Goal: Check status: Check status

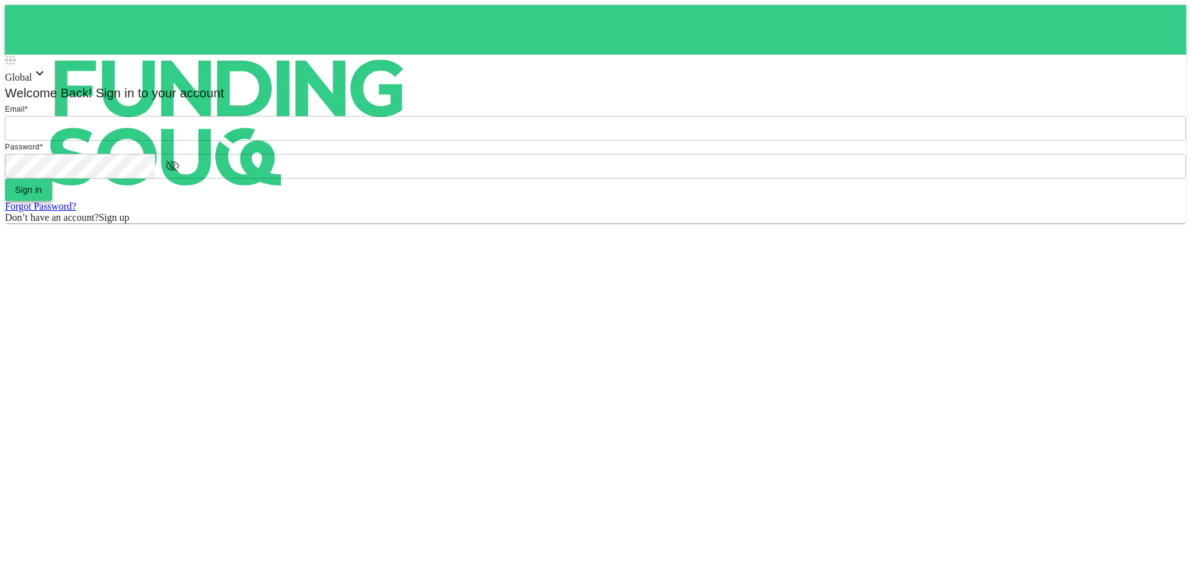
type input "[EMAIL_ADDRESS][DOMAIN_NAME]"
click at [42, 195] on span "Sign in" at bounding box center [28, 190] width 27 height 10
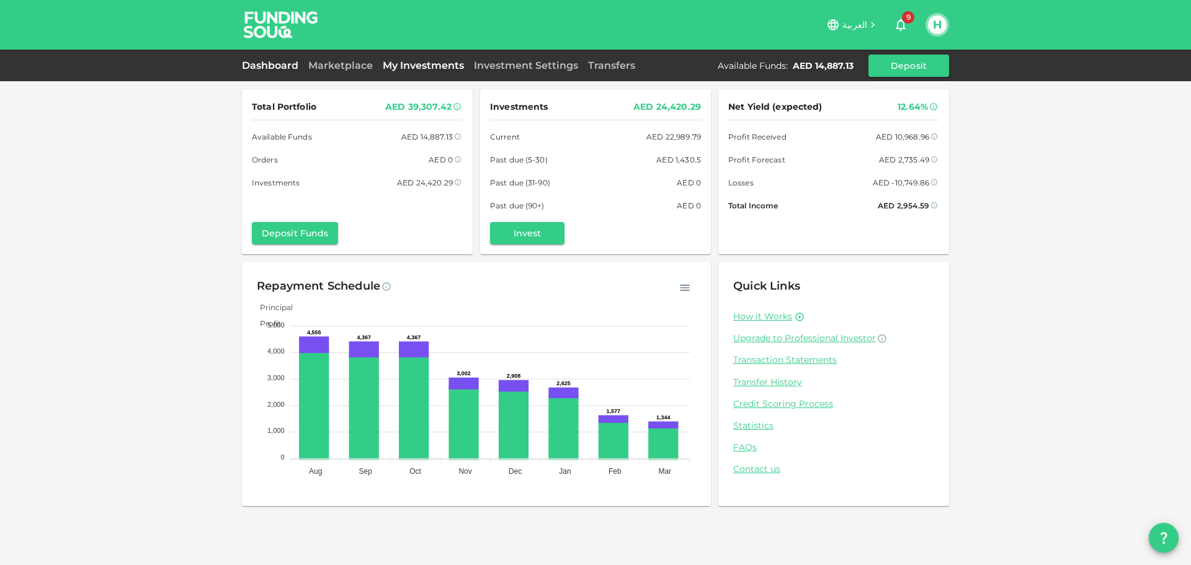
click at [405, 69] on link "My Investments" at bounding box center [423, 66] width 91 height 12
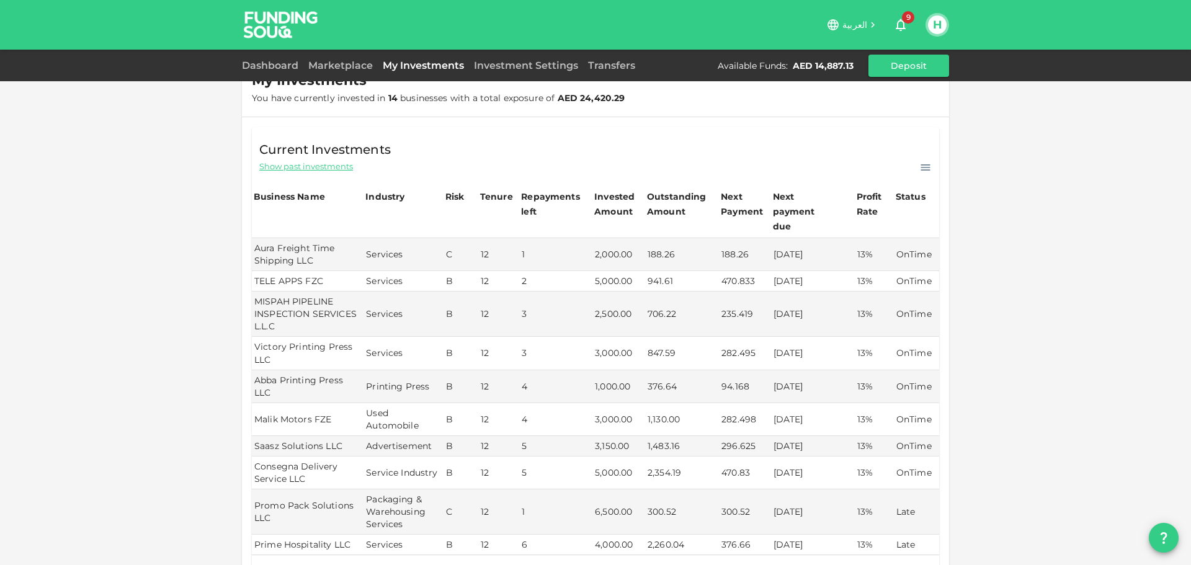
scroll to position [62, 0]
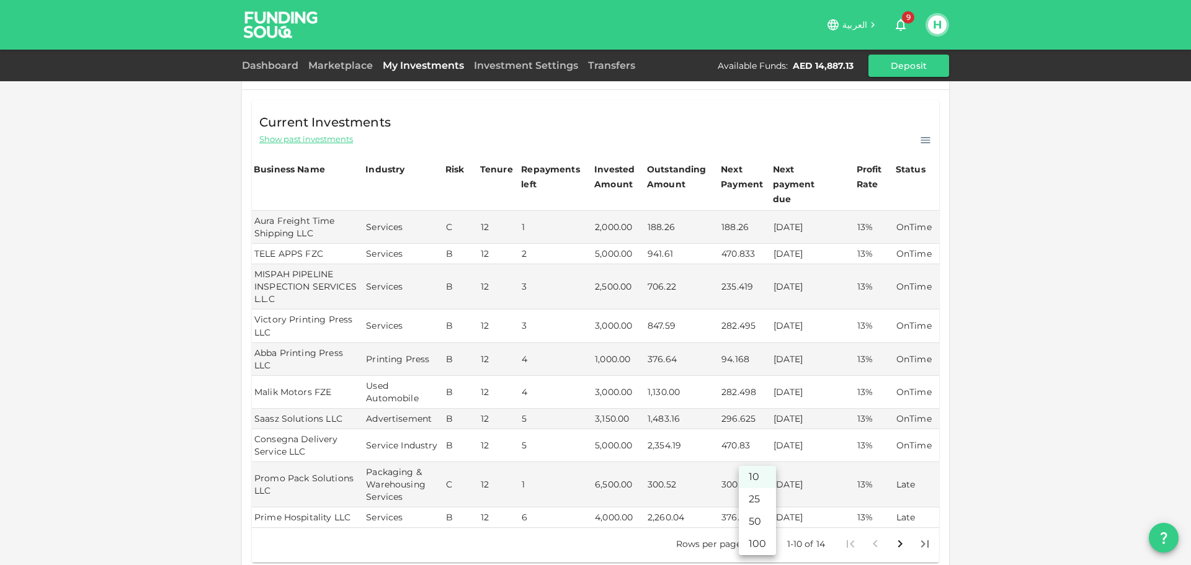
click at [765, 521] on body "العربية 9 H Dashboard Marketplace My Investments Investment Settings Transfers …" at bounding box center [595, 282] width 1191 height 565
click at [761, 501] on li "25" at bounding box center [757, 499] width 37 height 22
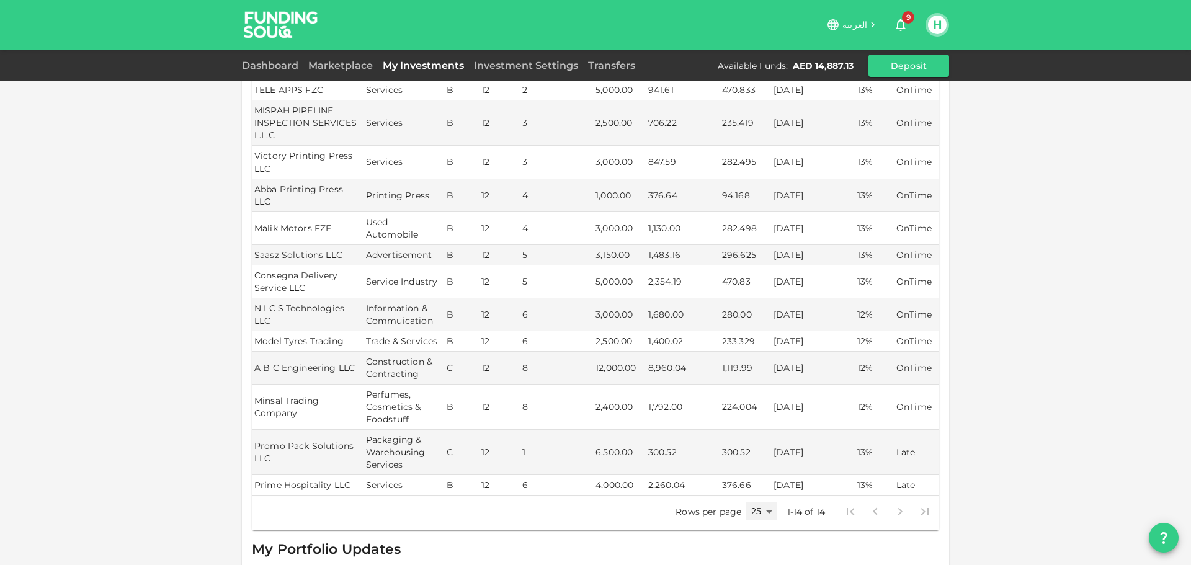
scroll to position [248, 0]
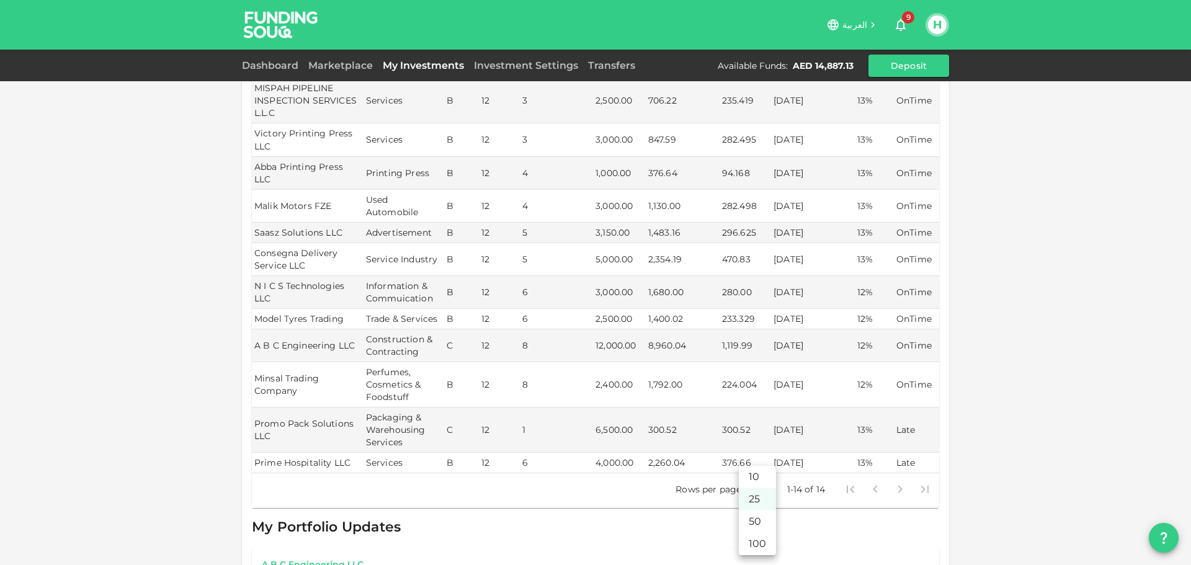
click at [765, 465] on body "العربية 9 H Dashboard Marketplace My Investments Investment Settings Transfers …" at bounding box center [595, 282] width 1191 height 565
click at [762, 514] on li "50" at bounding box center [757, 522] width 37 height 22
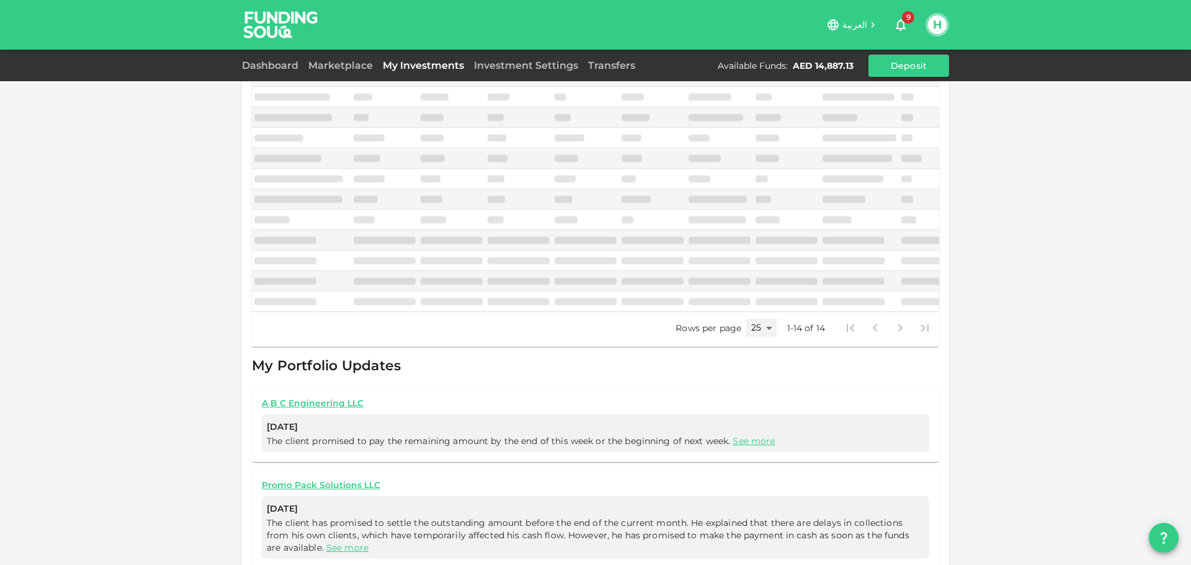
type input "50"
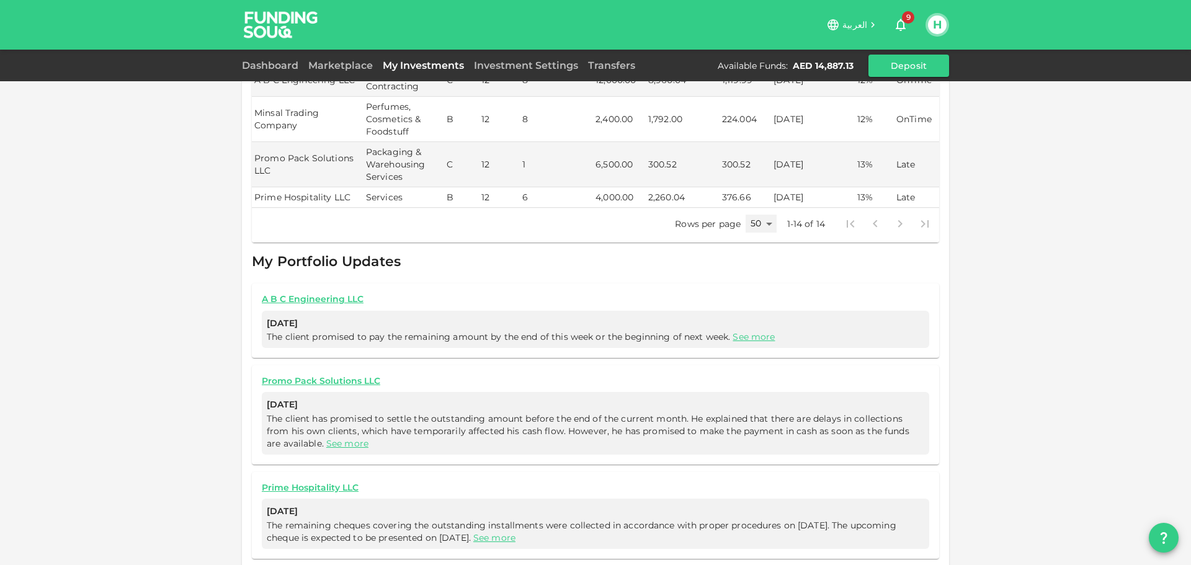
scroll to position [523, 0]
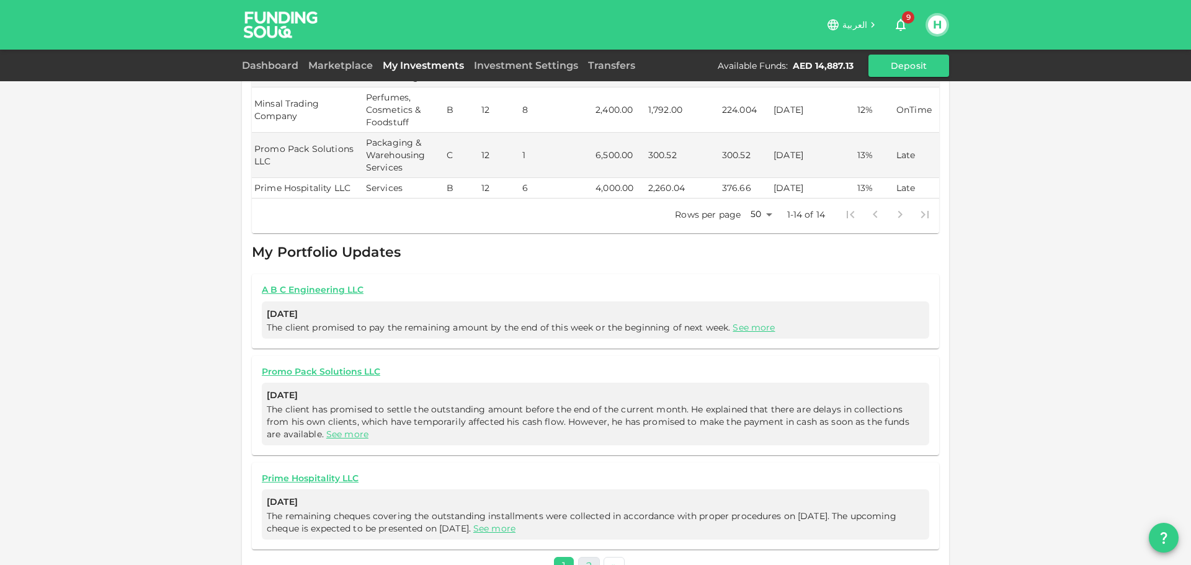
click at [584, 557] on link "2" at bounding box center [589, 566] width 22 height 18
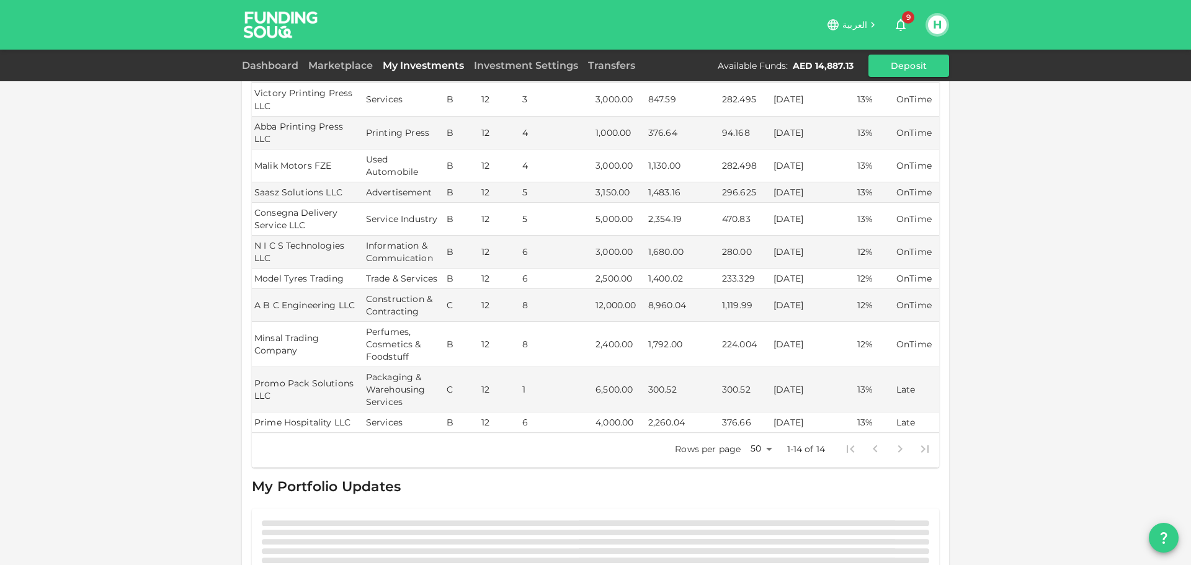
scroll to position [334, 0]
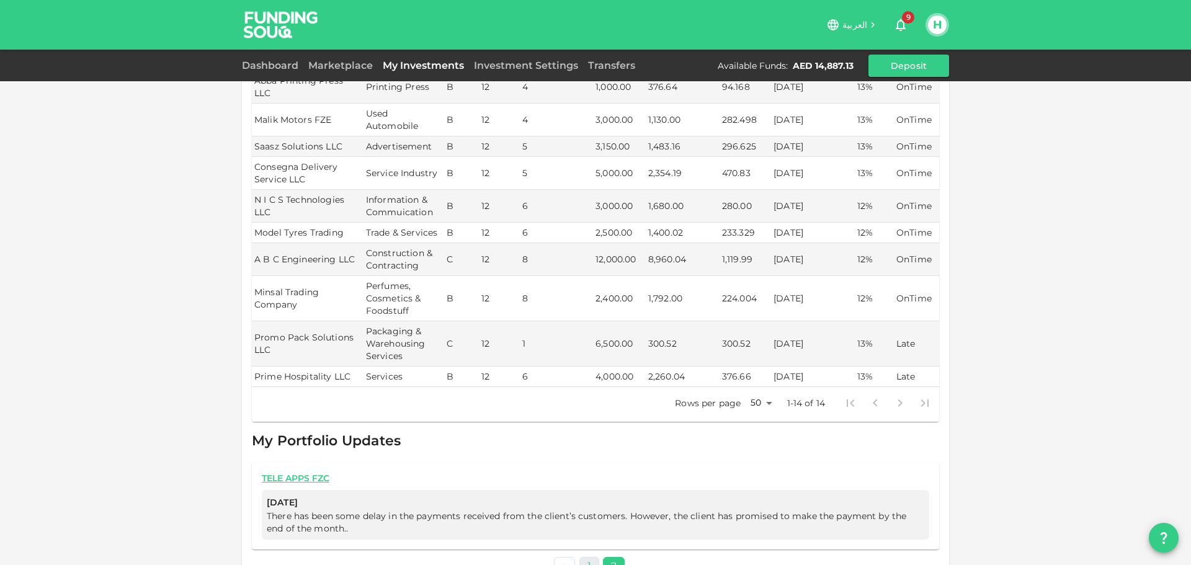
click at [586, 557] on link "1" at bounding box center [590, 566] width 20 height 18
click at [748, 511] on link "See more" at bounding box center [754, 516] width 42 height 11
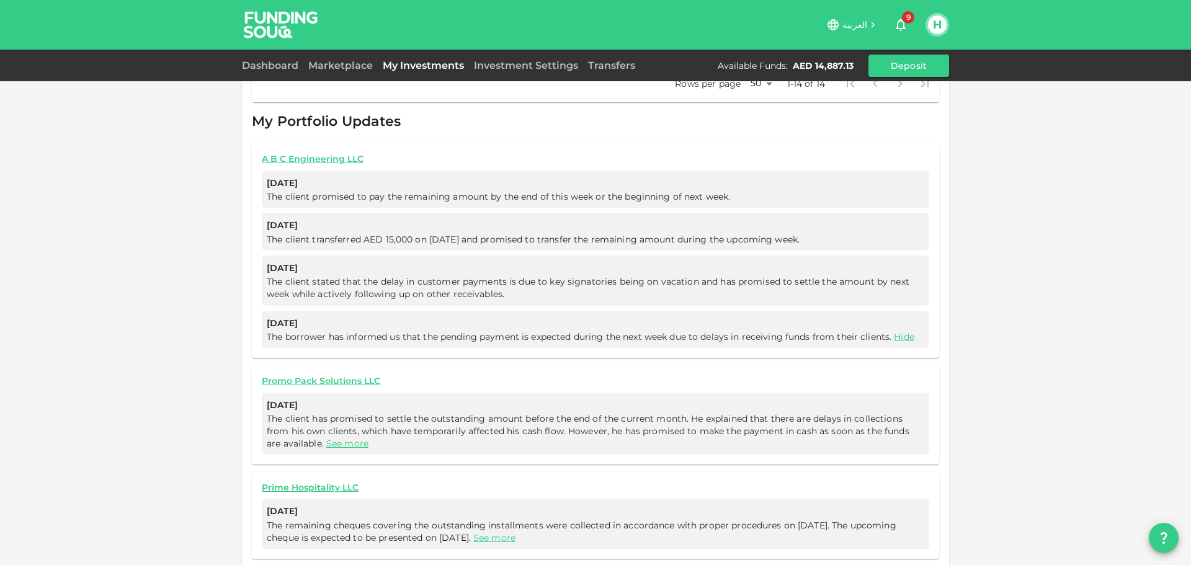
scroll to position [663, 0]
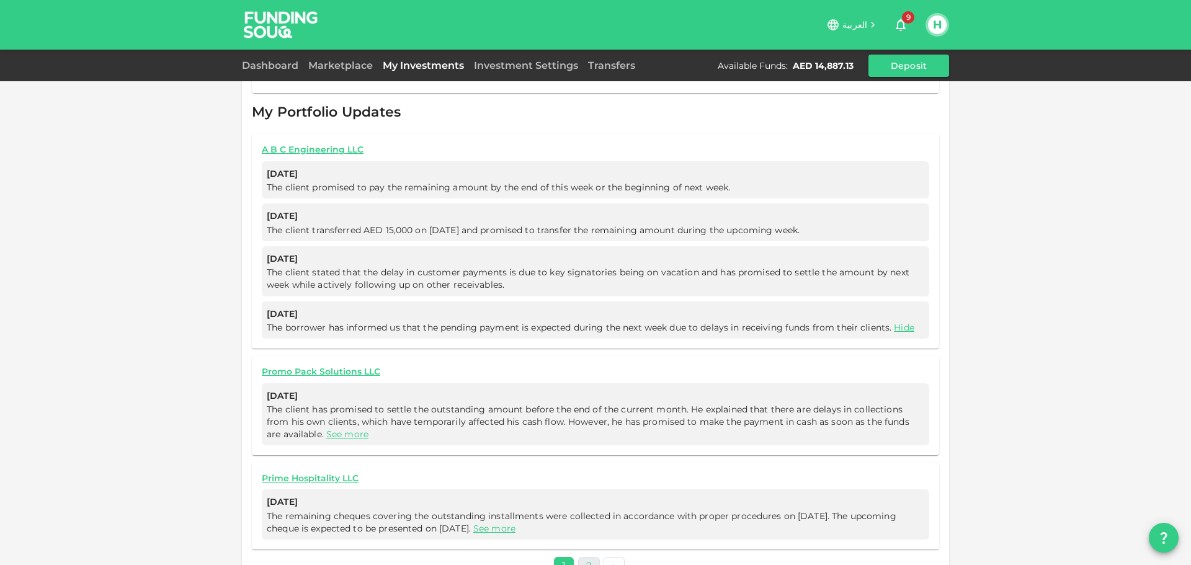
click at [582, 557] on link "2" at bounding box center [589, 566] width 22 height 18
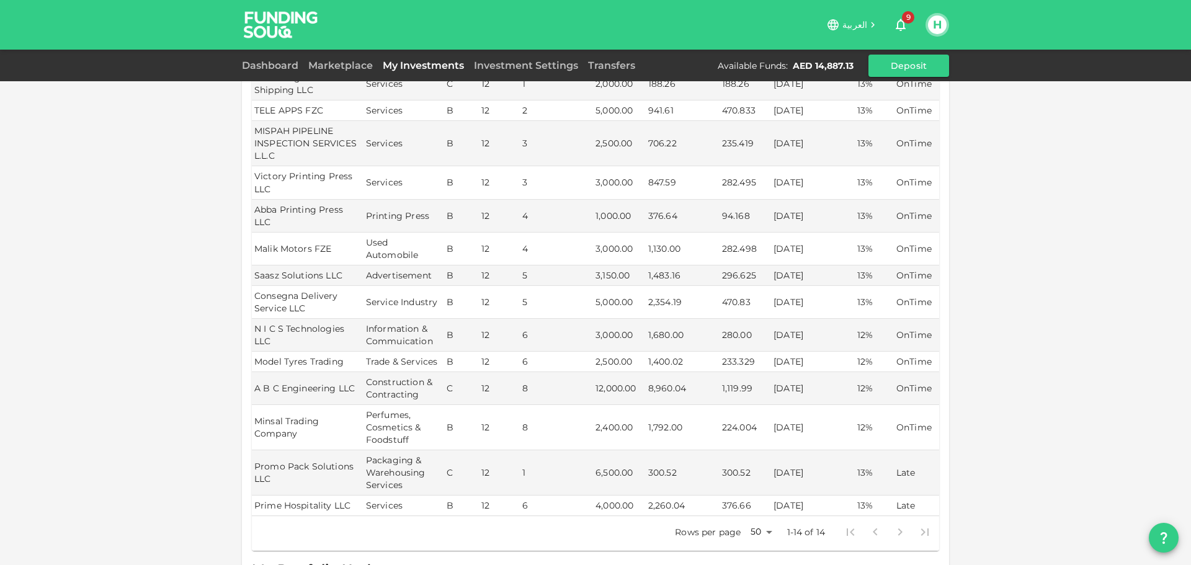
scroll to position [210, 0]
